Goal: Task Accomplishment & Management: Manage account settings

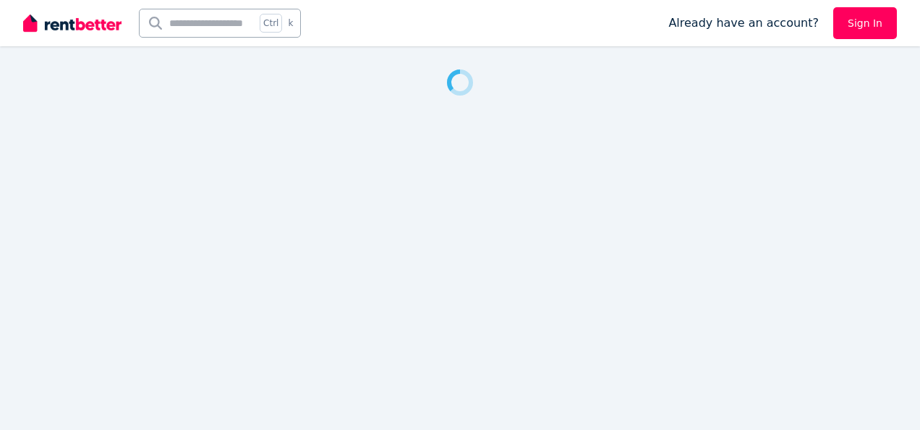
click at [865, 20] on link "Sign In" at bounding box center [865, 23] width 64 height 32
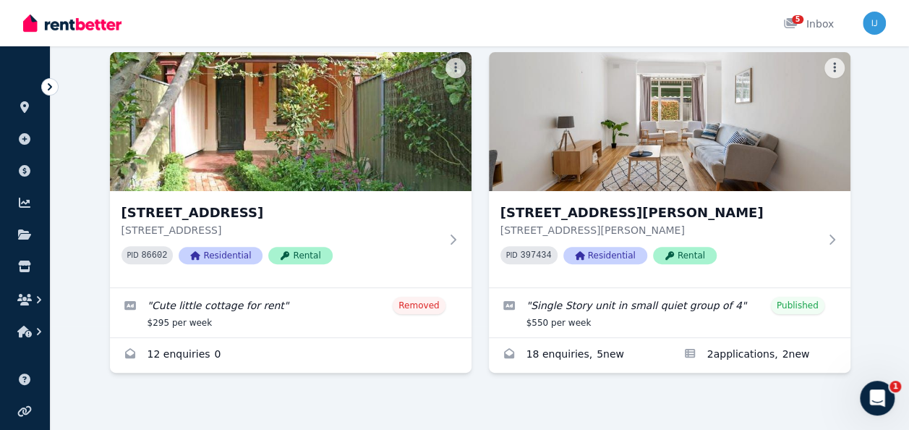
scroll to position [113, 0]
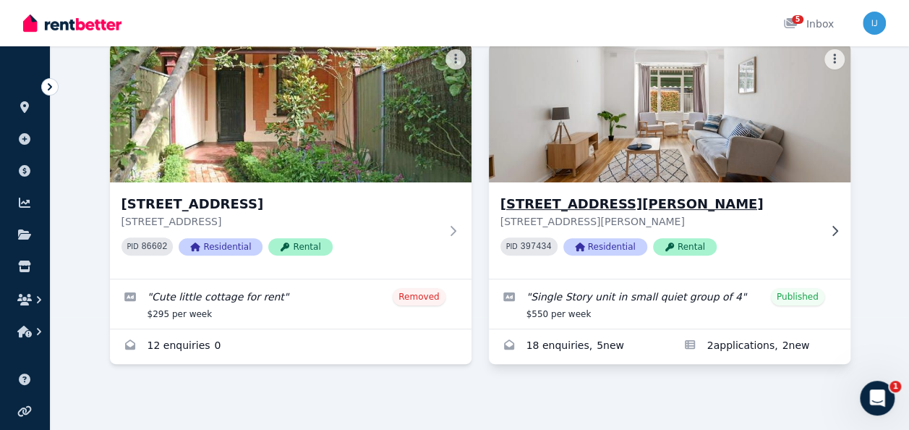
click at [835, 231] on icon at bounding box center [835, 230] width 6 height 10
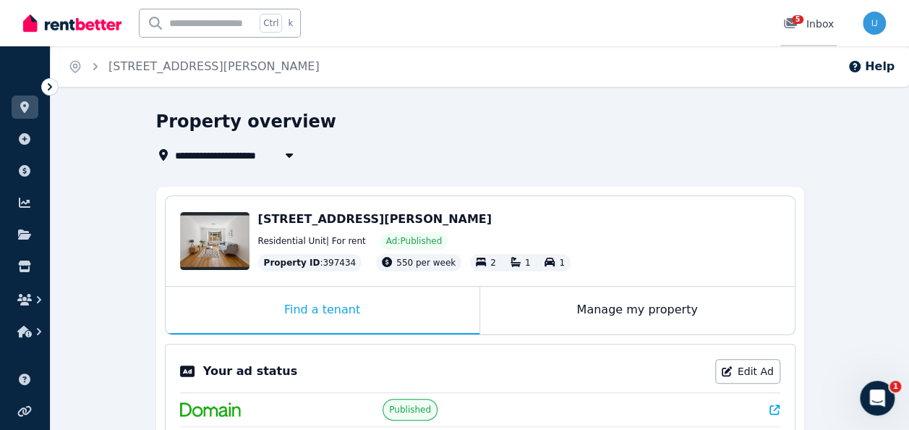
click at [824, 22] on div "5 Inbox" at bounding box center [808, 24] width 51 height 14
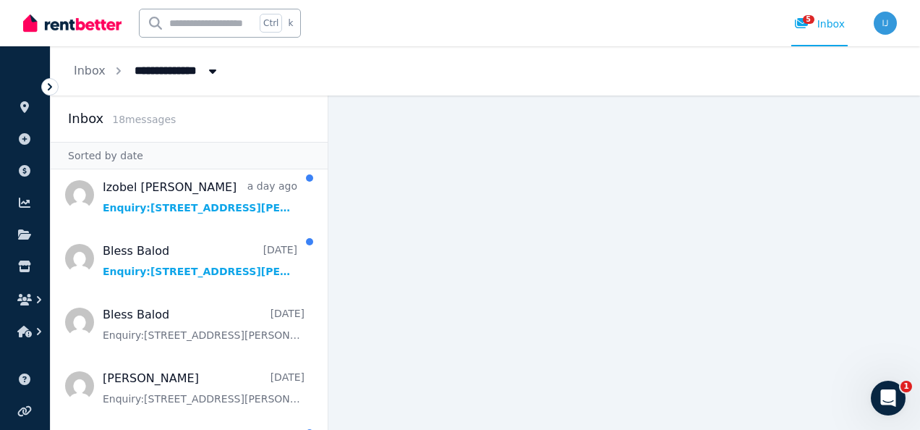
scroll to position [142, 0]
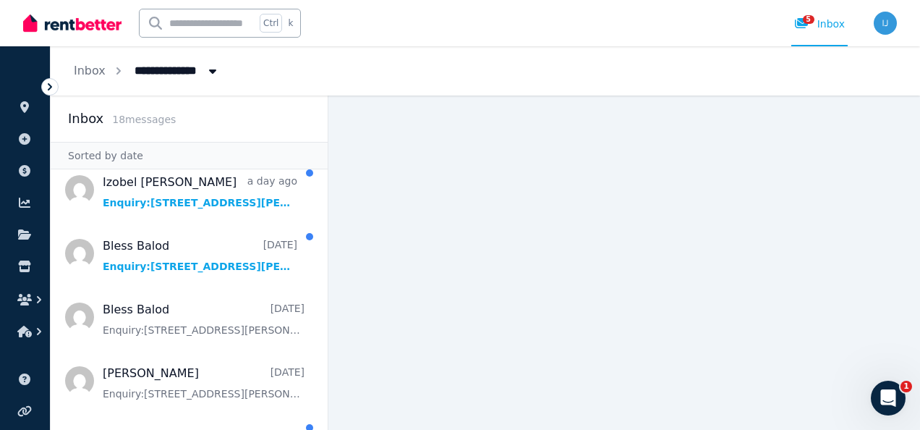
click at [210, 68] on icon "Breadcrumb" at bounding box center [212, 71] width 14 height 12
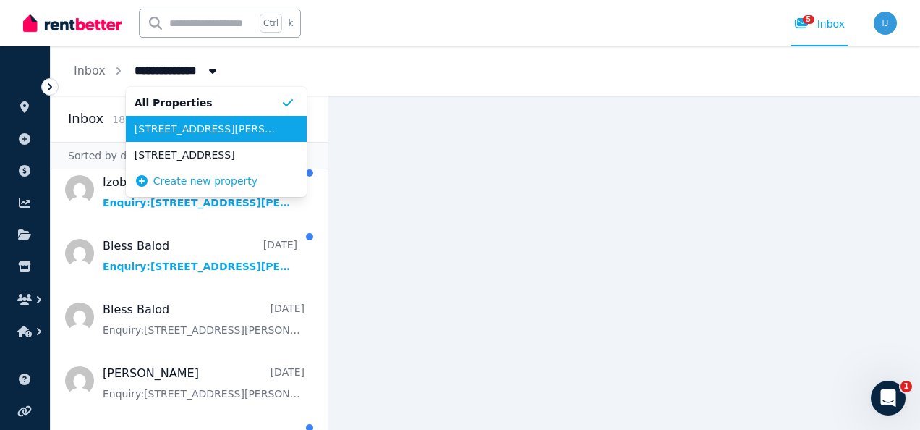
click at [197, 128] on span "[STREET_ADDRESS][PERSON_NAME]" at bounding box center [208, 129] width 146 height 14
type input "**********"
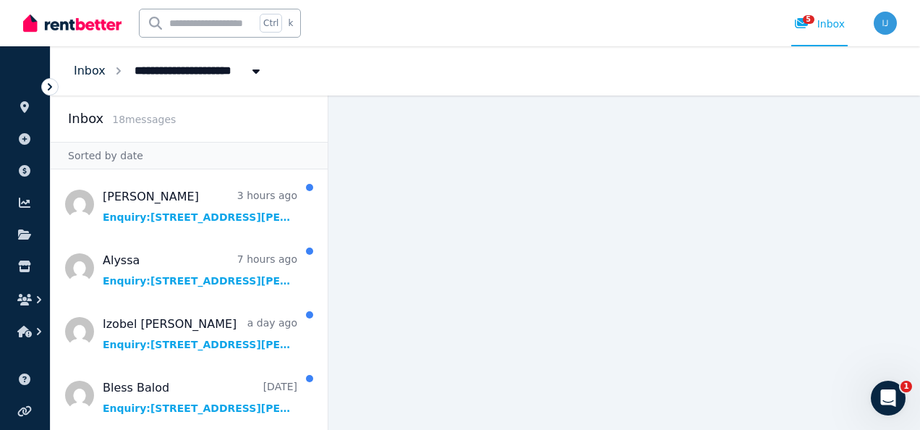
click at [90, 68] on link "Inbox" at bounding box center [90, 71] width 32 height 14
click at [812, 22] on span "5" at bounding box center [809, 19] width 12 height 9
click at [885, 26] on img "button" at bounding box center [885, 23] width 23 height 23
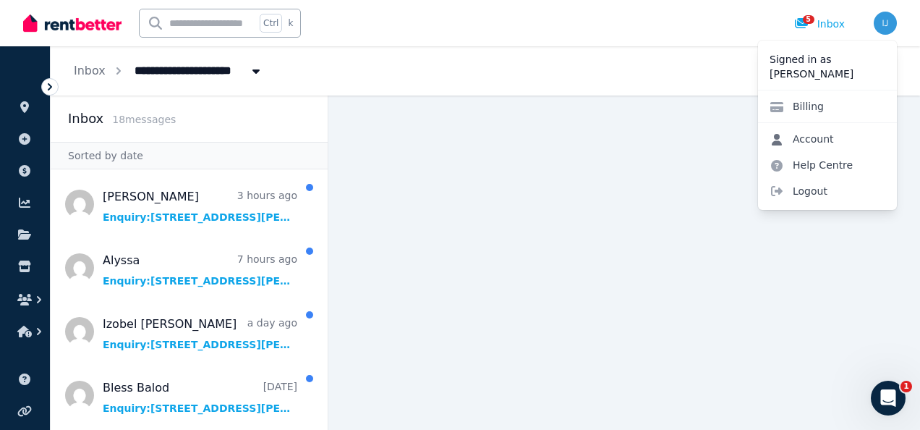
click at [820, 135] on link "Account" at bounding box center [802, 139] width 88 height 26
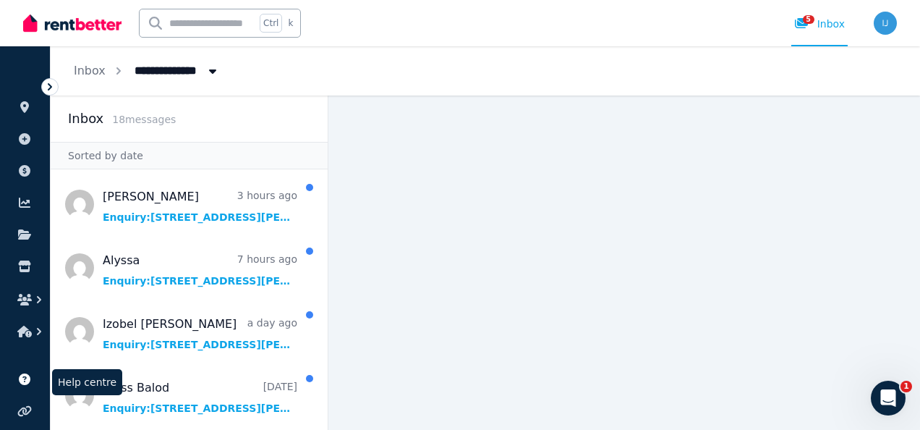
click at [29, 380] on icon at bounding box center [25, 379] width 12 height 12
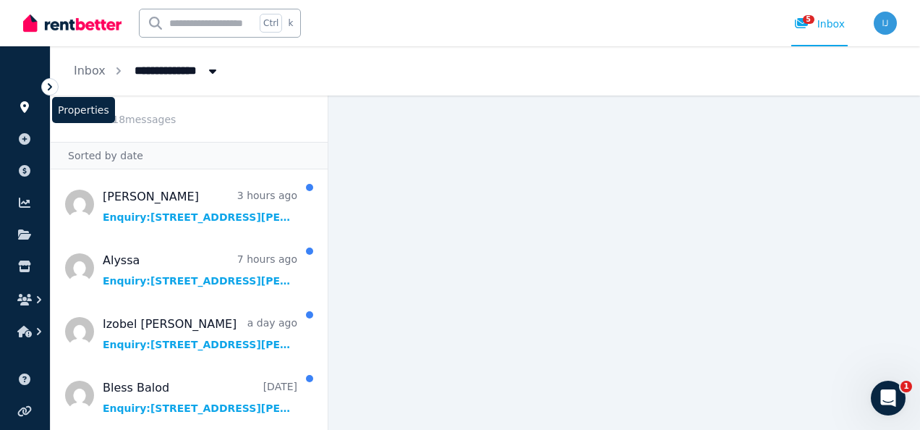
click at [26, 113] on link at bounding box center [25, 106] width 27 height 23
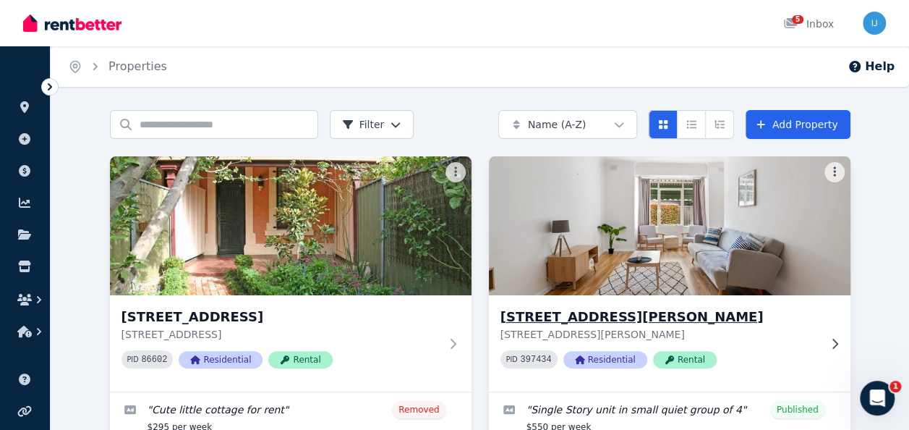
click at [528, 359] on code "397434" at bounding box center [535, 359] width 31 height 10
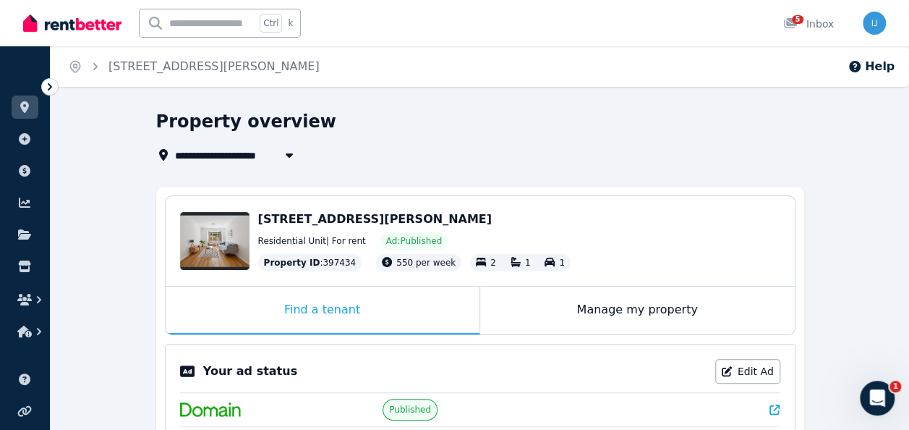
click at [411, 244] on span "Ad: Published" at bounding box center [414, 241] width 56 height 12
click at [748, 377] on link "Edit Ad" at bounding box center [747, 371] width 65 height 25
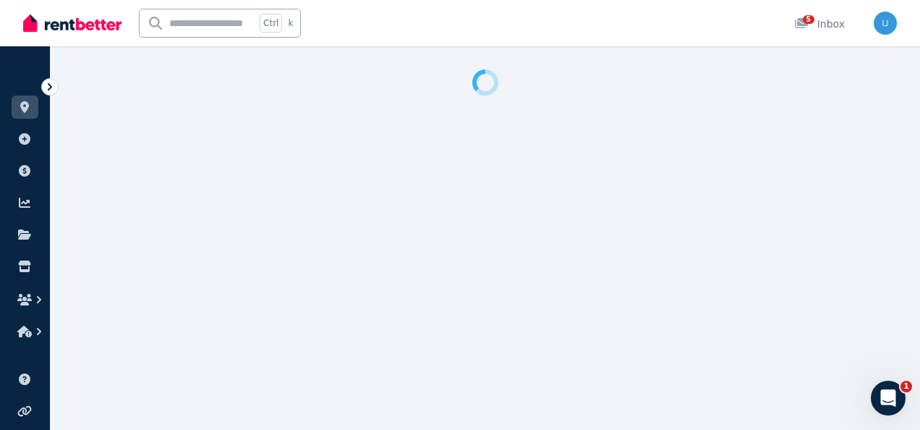
select select "**********"
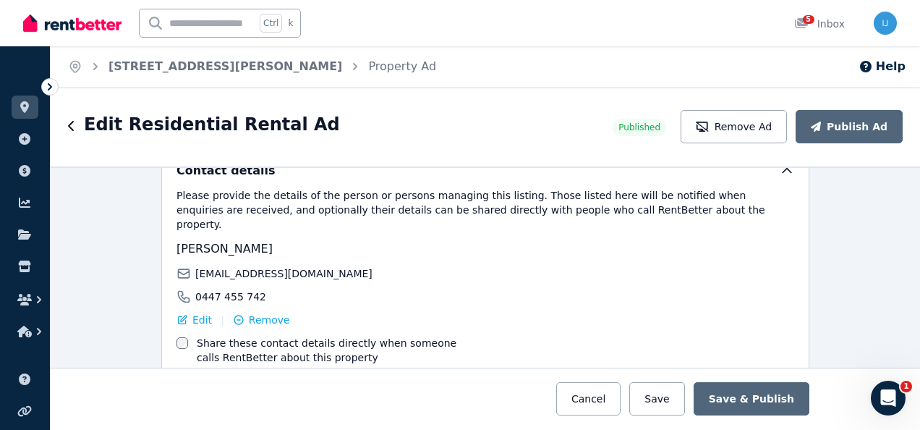
scroll to position [2438, 0]
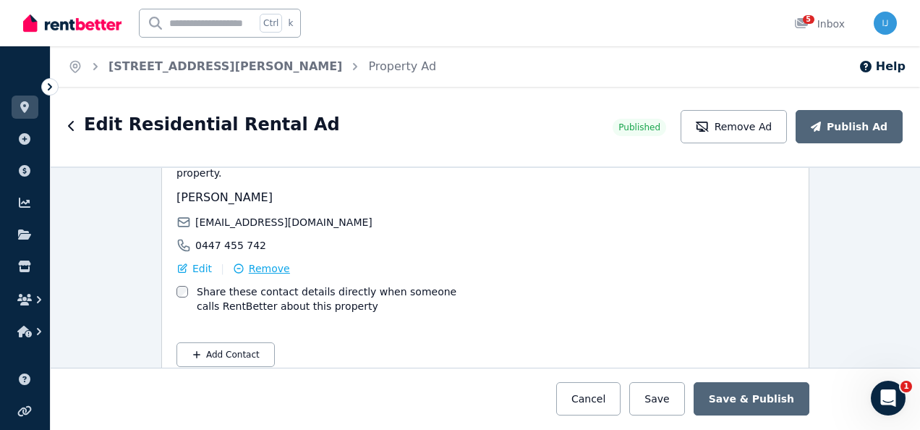
click at [249, 261] on span "Remove" at bounding box center [269, 268] width 41 height 14
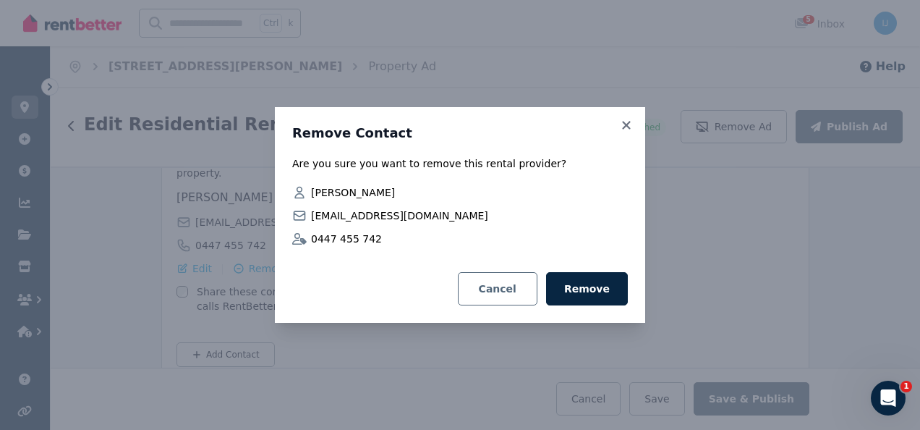
click at [508, 294] on button "Cancel" at bounding box center [498, 288] width 80 height 33
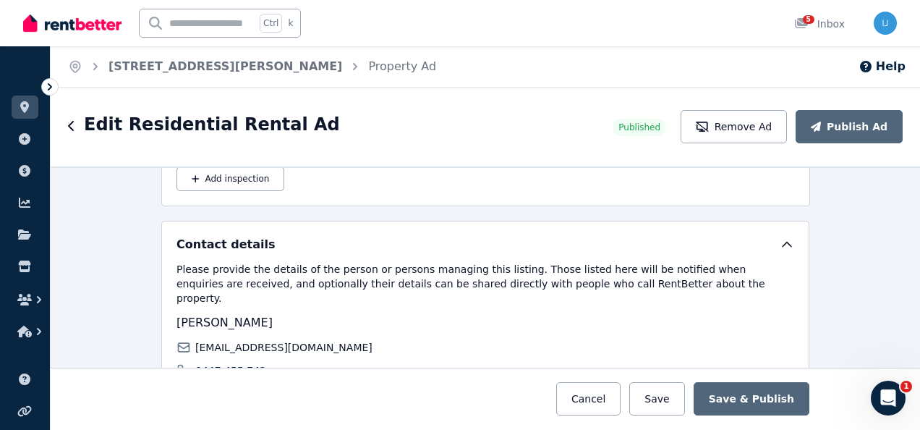
scroll to position [2302, 0]
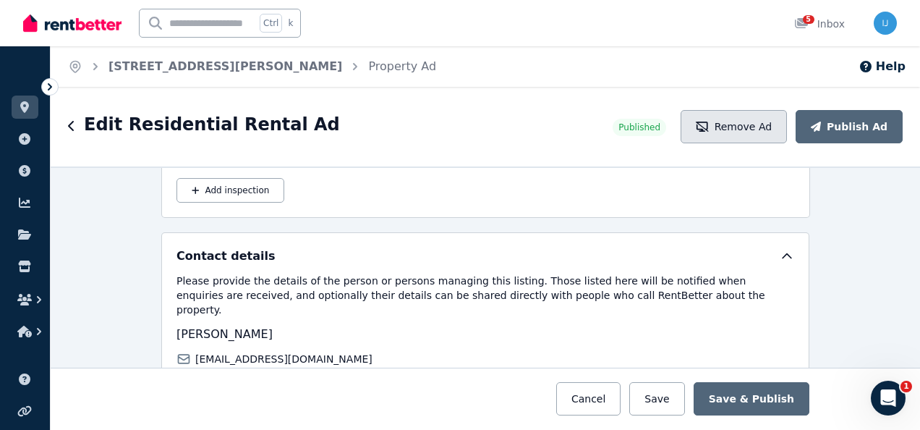
click at [748, 126] on button "Remove Ad" at bounding box center [734, 126] width 106 height 33
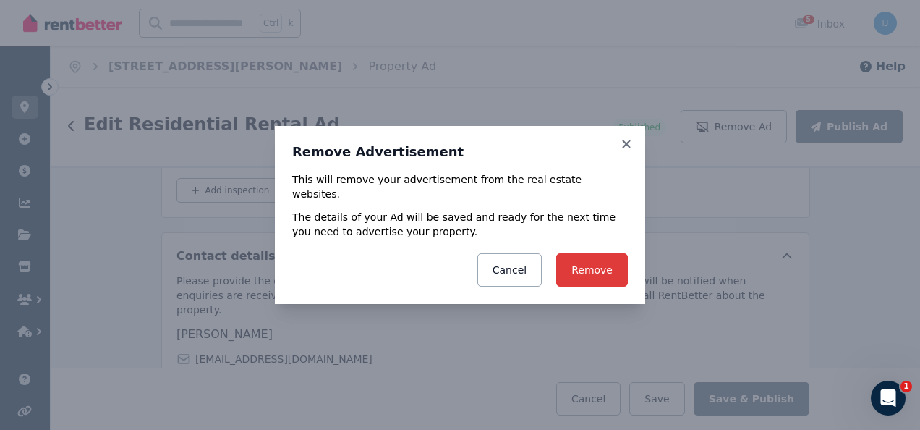
click at [606, 258] on button "Remove" at bounding box center [592, 269] width 72 height 33
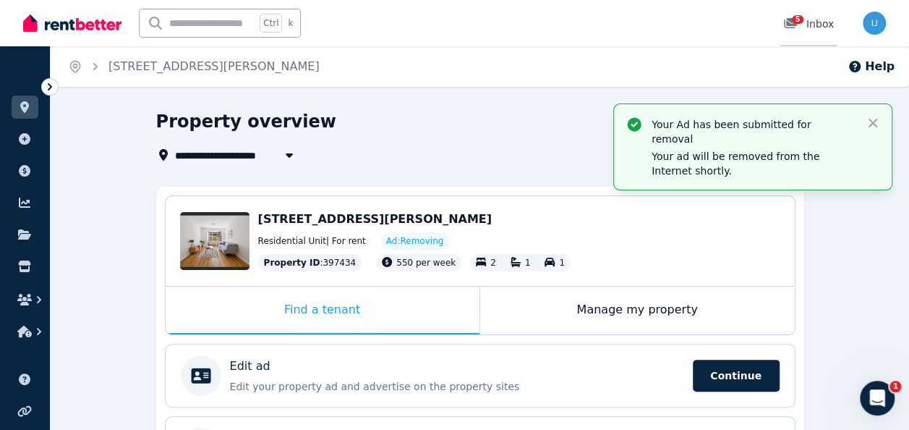
click at [817, 27] on div "5 Inbox" at bounding box center [808, 24] width 51 height 14
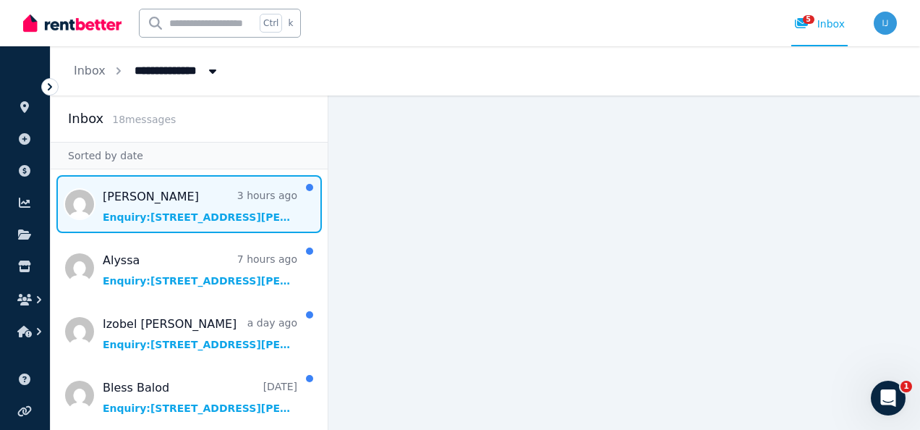
click at [132, 200] on span "Message list" at bounding box center [189, 204] width 277 height 58
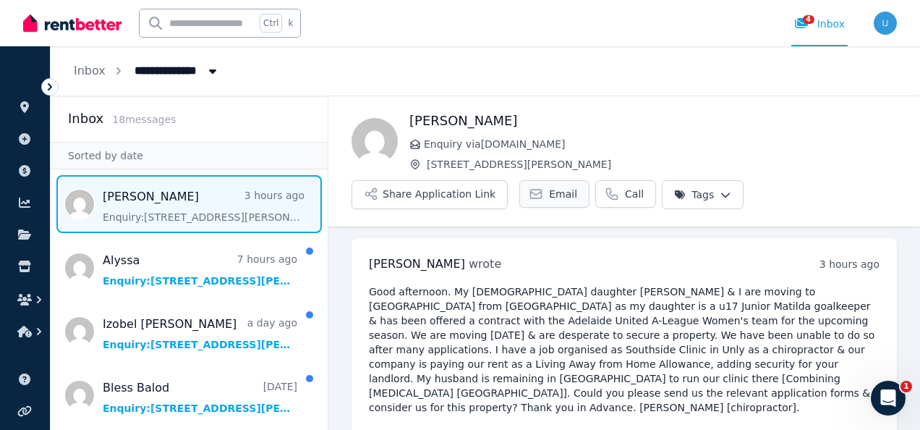
click at [553, 200] on link "Email" at bounding box center [554, 193] width 70 height 27
click at [731, 144] on span "Enquiry via [DOMAIN_NAME]" at bounding box center [660, 144] width 473 height 14
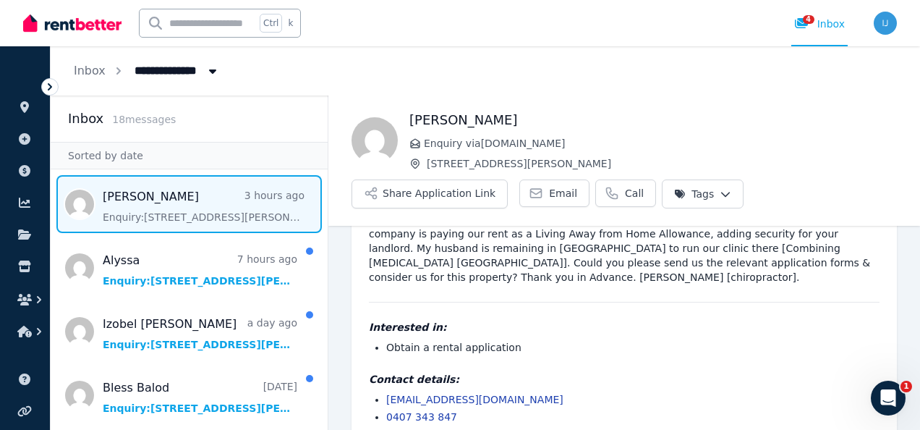
scroll to position [138, 0]
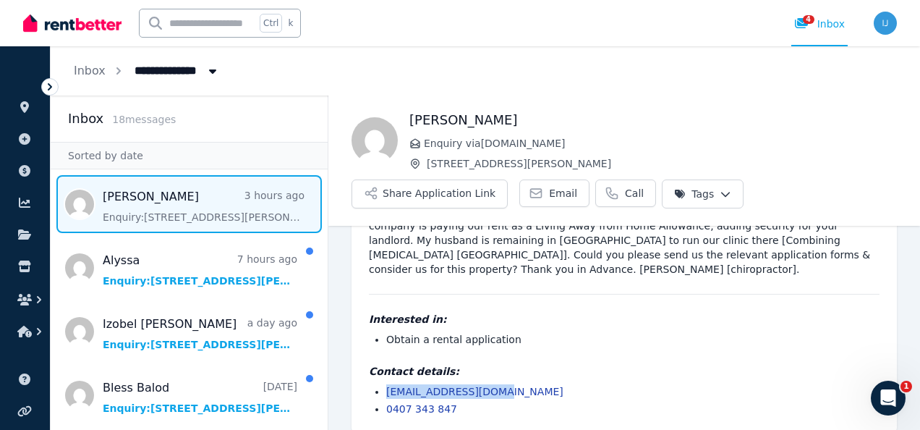
drag, startPoint x: 512, startPoint y: 377, endPoint x: 383, endPoint y: 376, distance: 128.8
click at [383, 384] on ul "[EMAIL_ADDRESS][DOMAIN_NAME] 0407 343 847" at bounding box center [624, 400] width 511 height 32
drag, startPoint x: 383, startPoint y: 376, endPoint x: 417, endPoint y: 376, distance: 33.3
copy link "[EMAIL_ADDRESS][DOMAIN_NAME]"
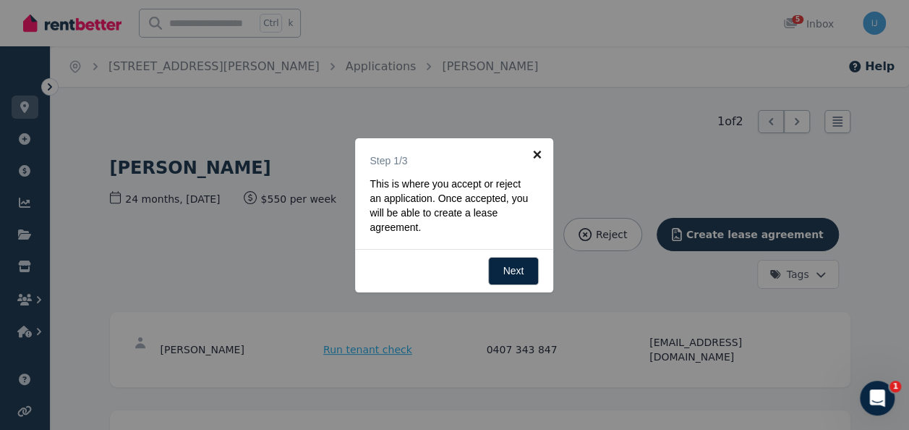
click at [536, 157] on link "×" at bounding box center [537, 154] width 33 height 33
